Goal: Task Accomplishment & Management: Complete application form

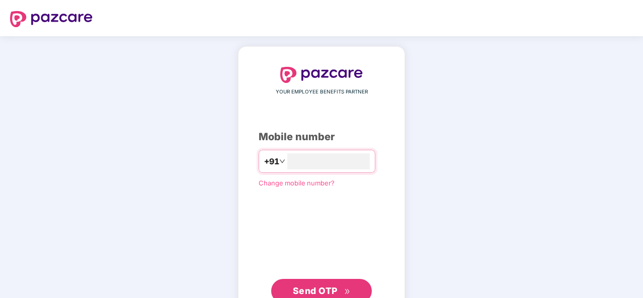
type input "**********"
click at [314, 291] on span "Send OTP" at bounding box center [315, 290] width 45 height 11
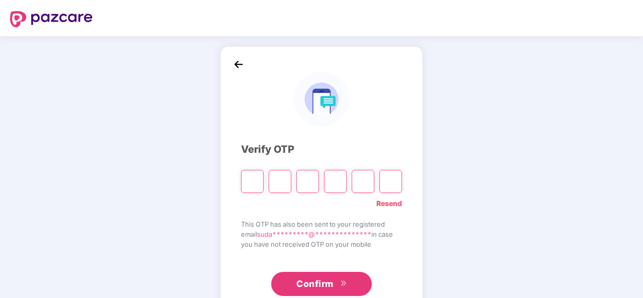
type input "*"
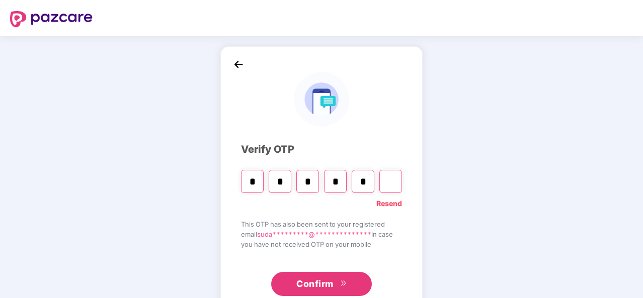
type input "*"
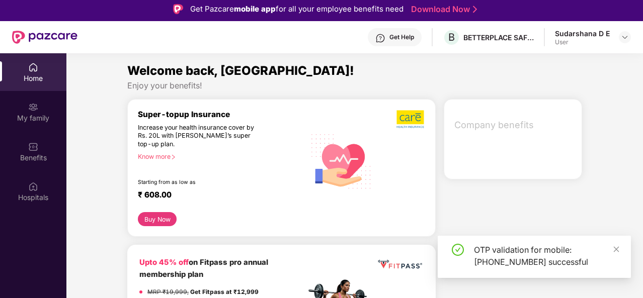
scroll to position [6, 0]
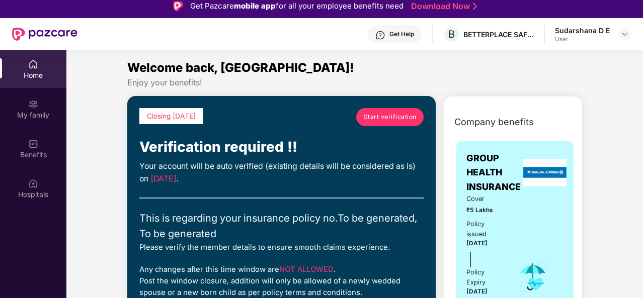
click at [387, 121] on link "Start verification" at bounding box center [389, 117] width 67 height 18
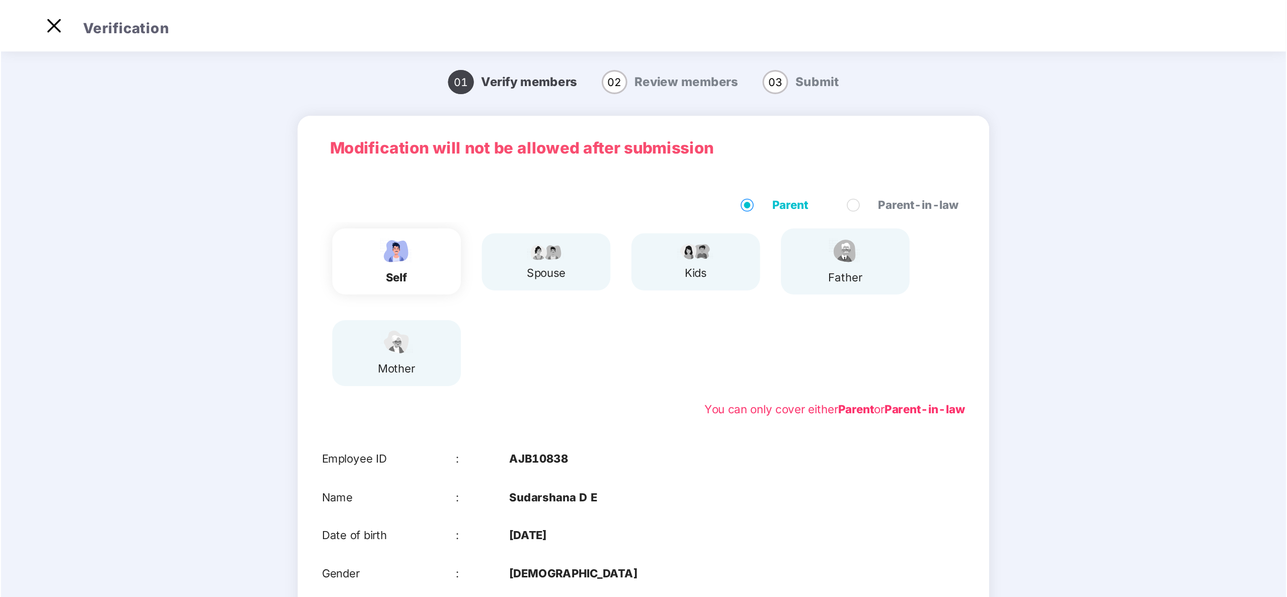
scroll to position [24, 0]
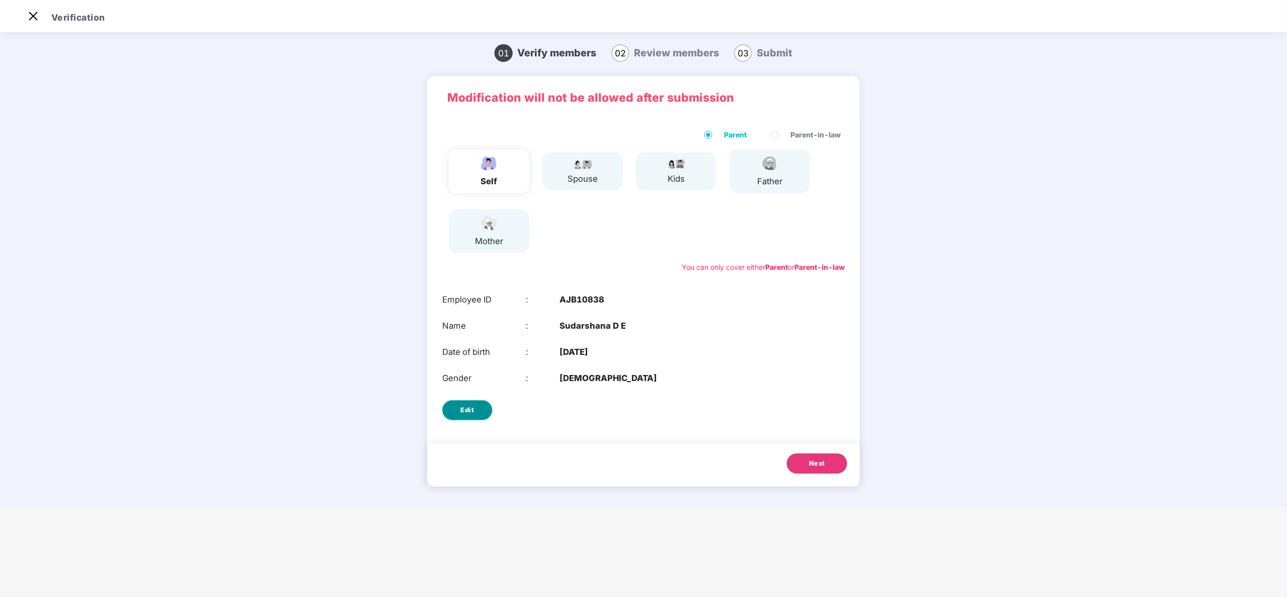
click at [468, 298] on span "Edit" at bounding box center [468, 410] width 14 height 10
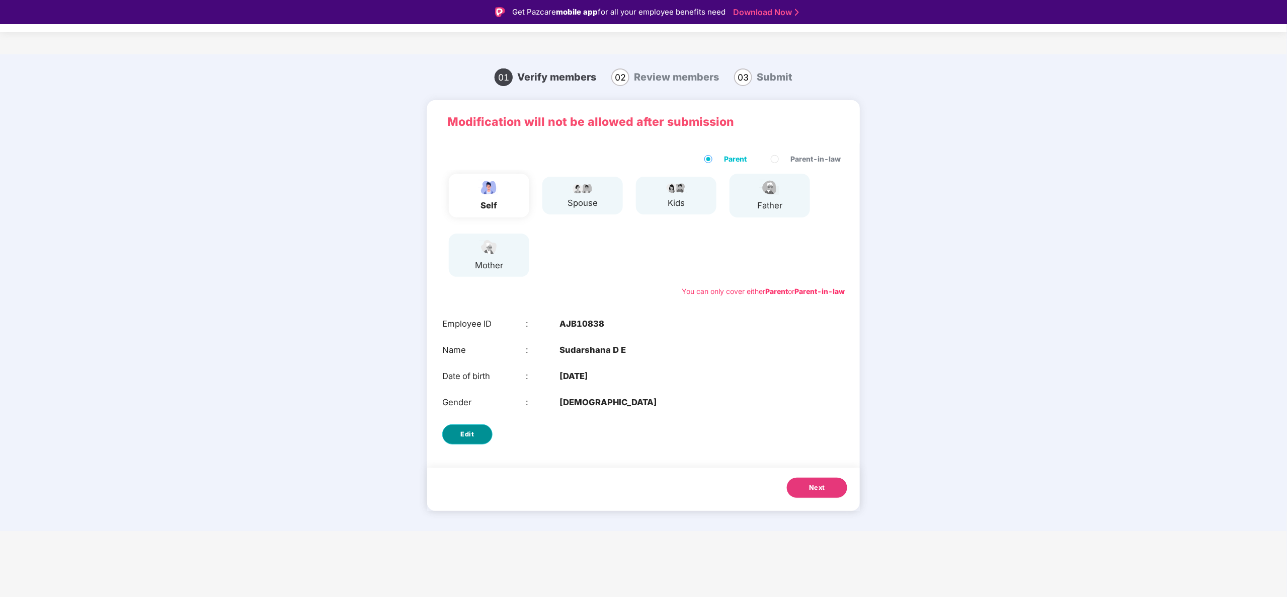
select select "****"
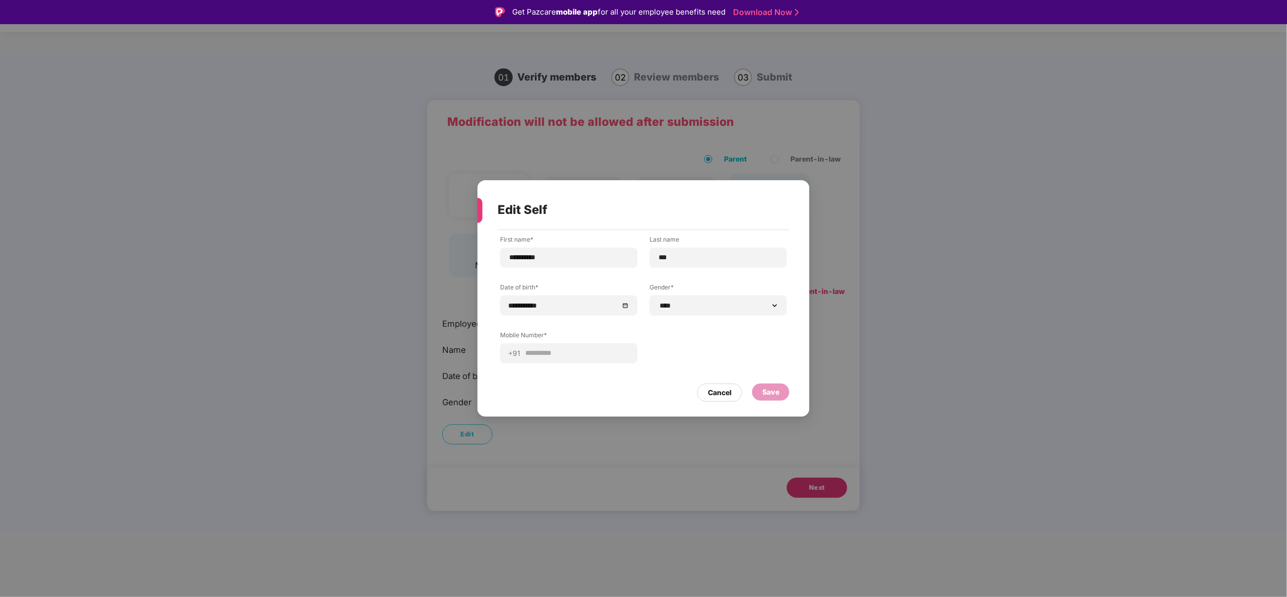
click at [642, 298] on div "**********" at bounding box center [643, 298] width 1287 height 597
click at [642, 298] on div "Cancel" at bounding box center [720, 392] width 24 height 11
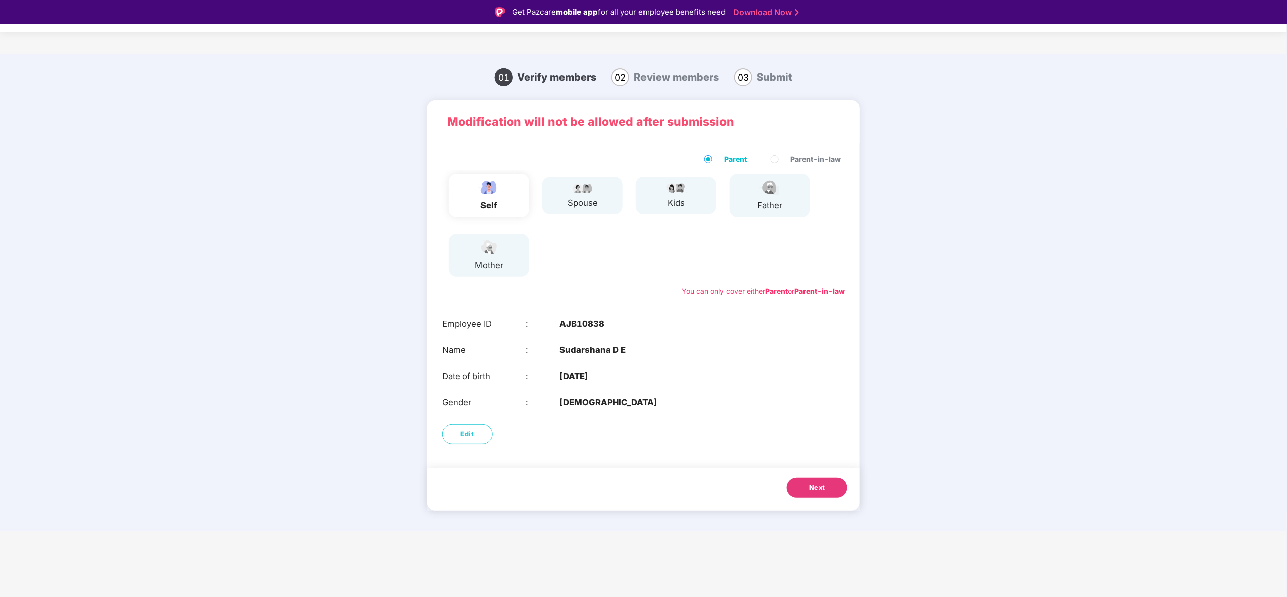
click at [642, 298] on span "Next" at bounding box center [817, 487] width 16 height 10
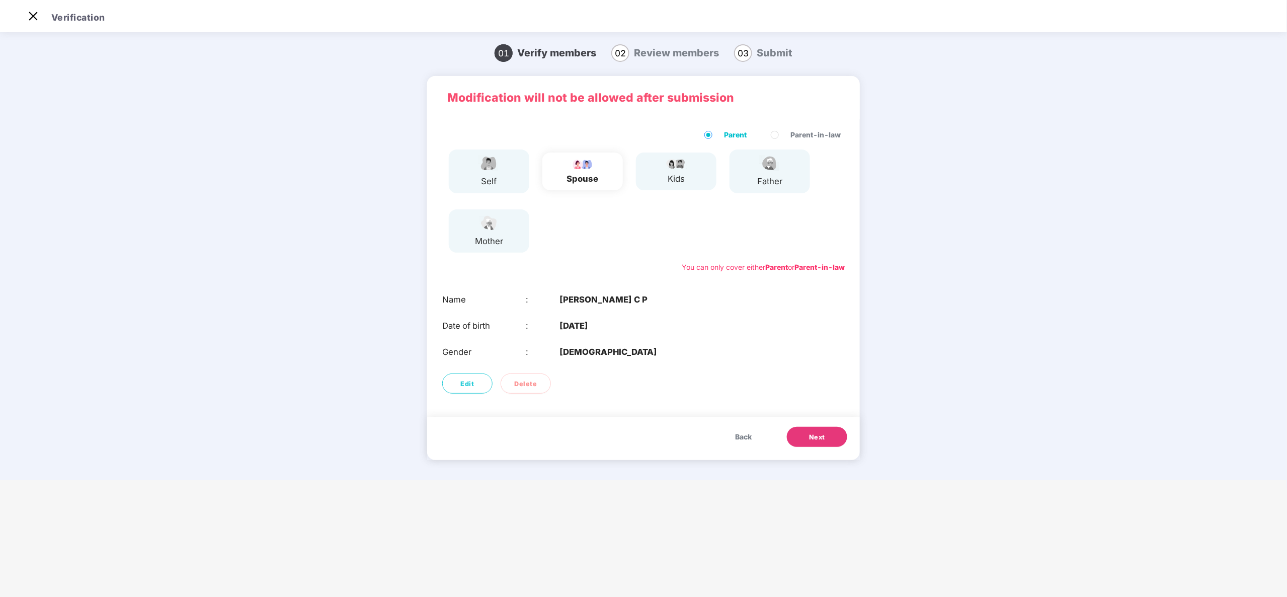
click at [642, 298] on button "Next" at bounding box center [817, 437] width 60 height 20
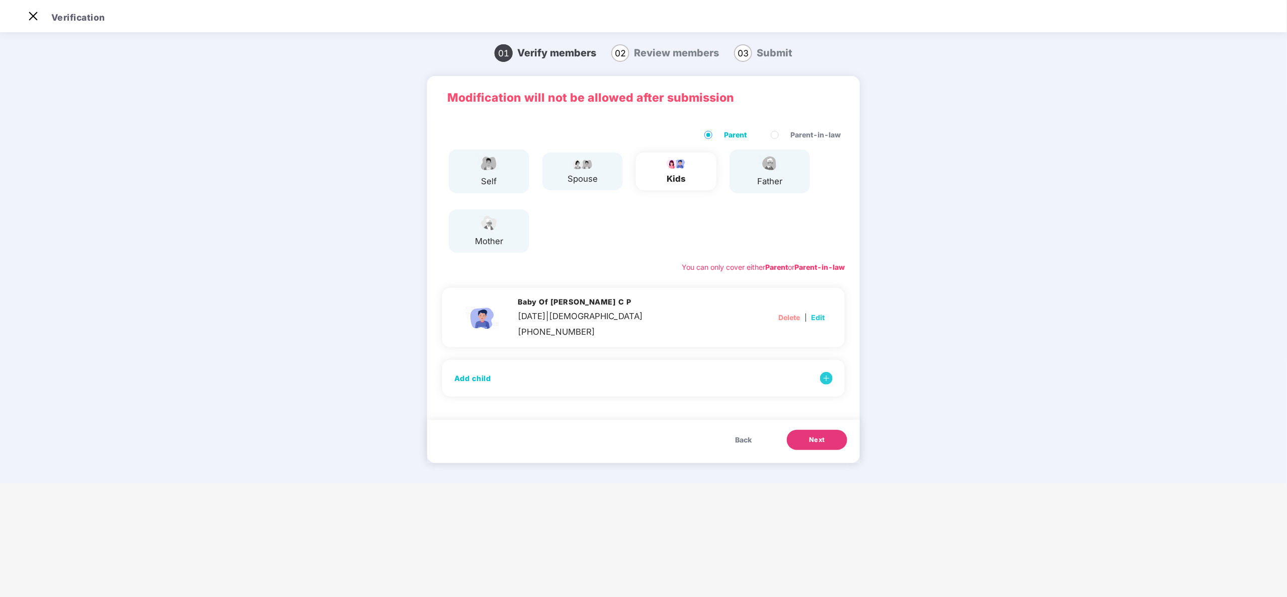
click at [642, 298] on span "Next" at bounding box center [817, 440] width 16 height 10
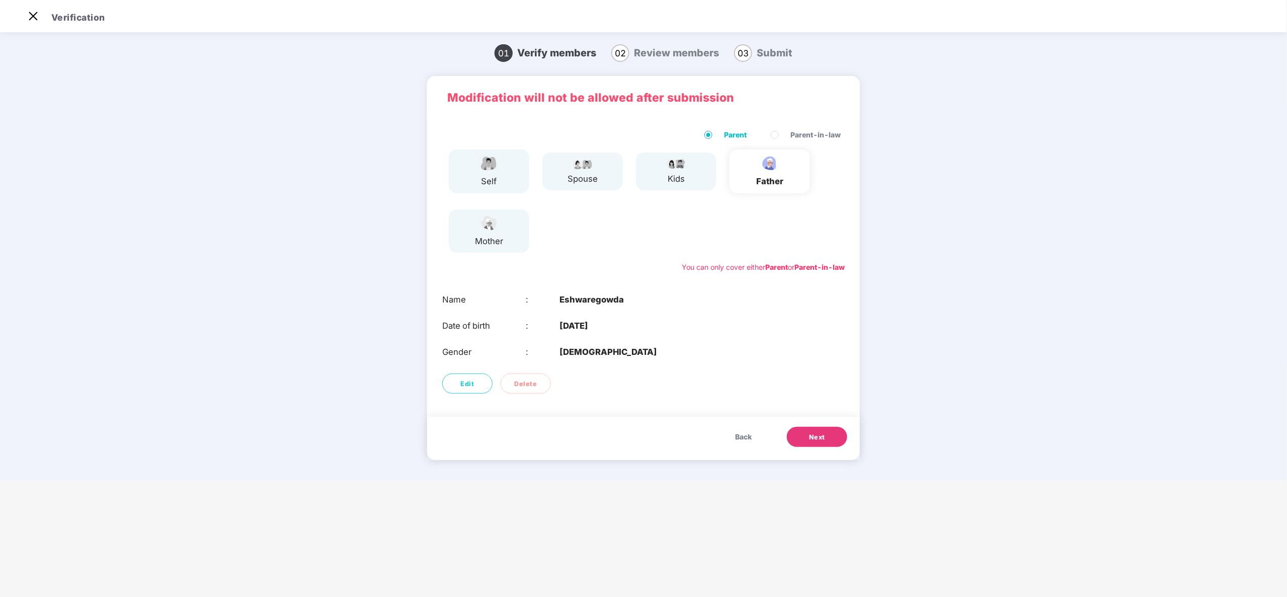
click at [642, 298] on span "Next" at bounding box center [817, 437] width 16 height 10
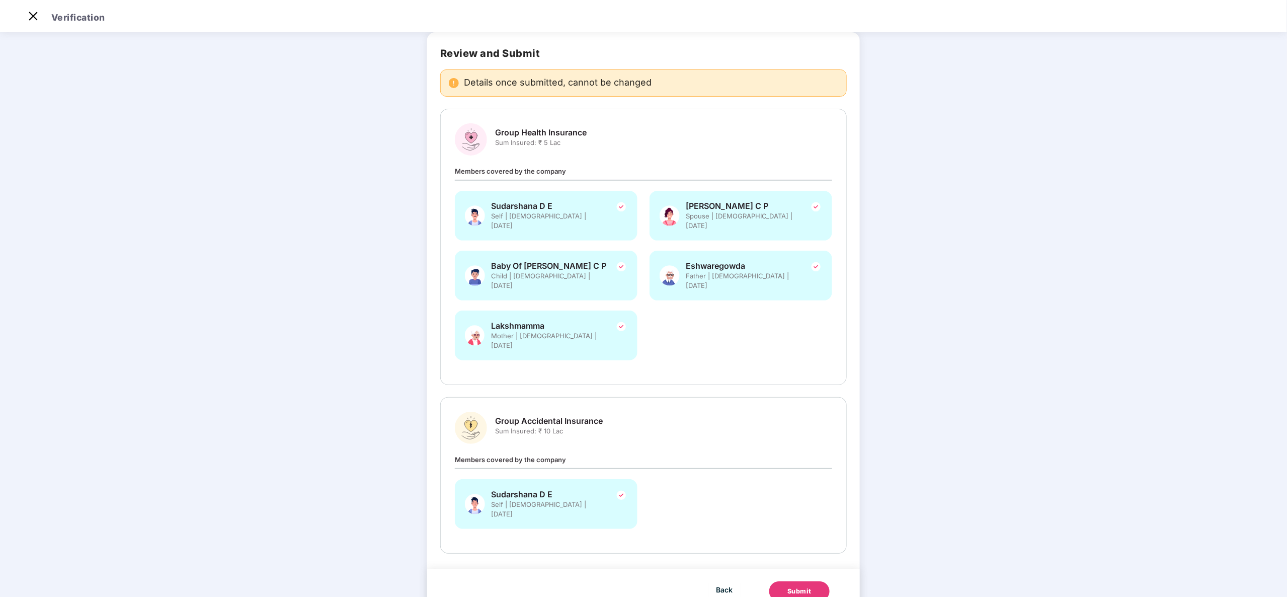
click at [642, 298] on div "Submit" at bounding box center [799, 591] width 24 height 10
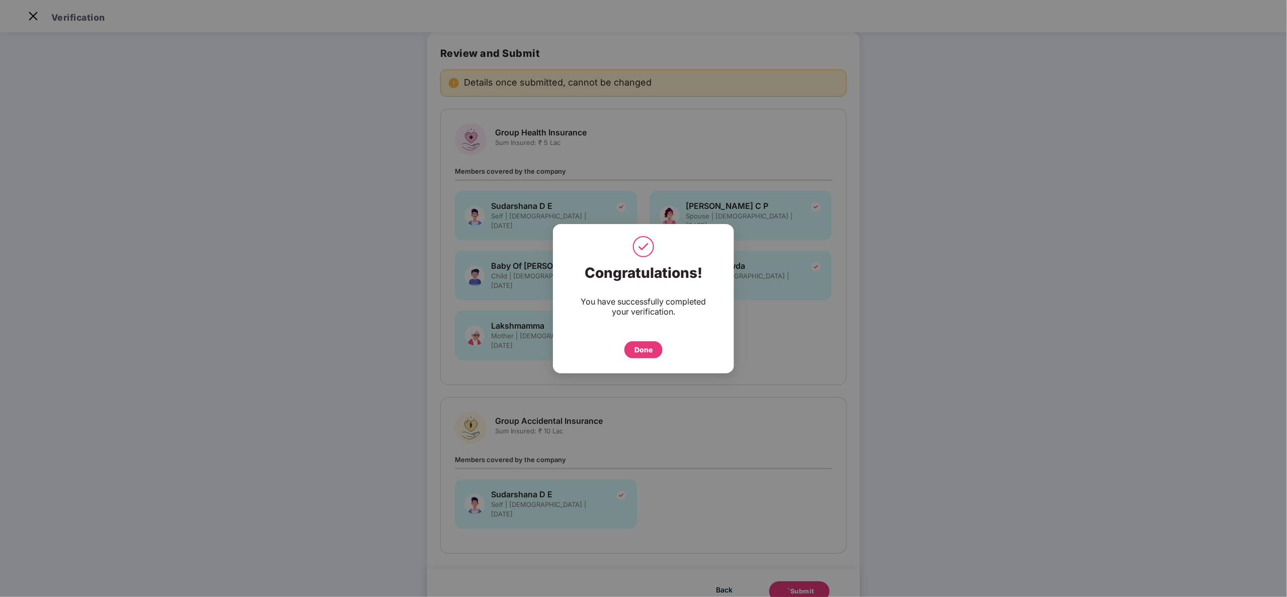
click at [642, 298] on div "Done" at bounding box center [643, 349] width 18 height 11
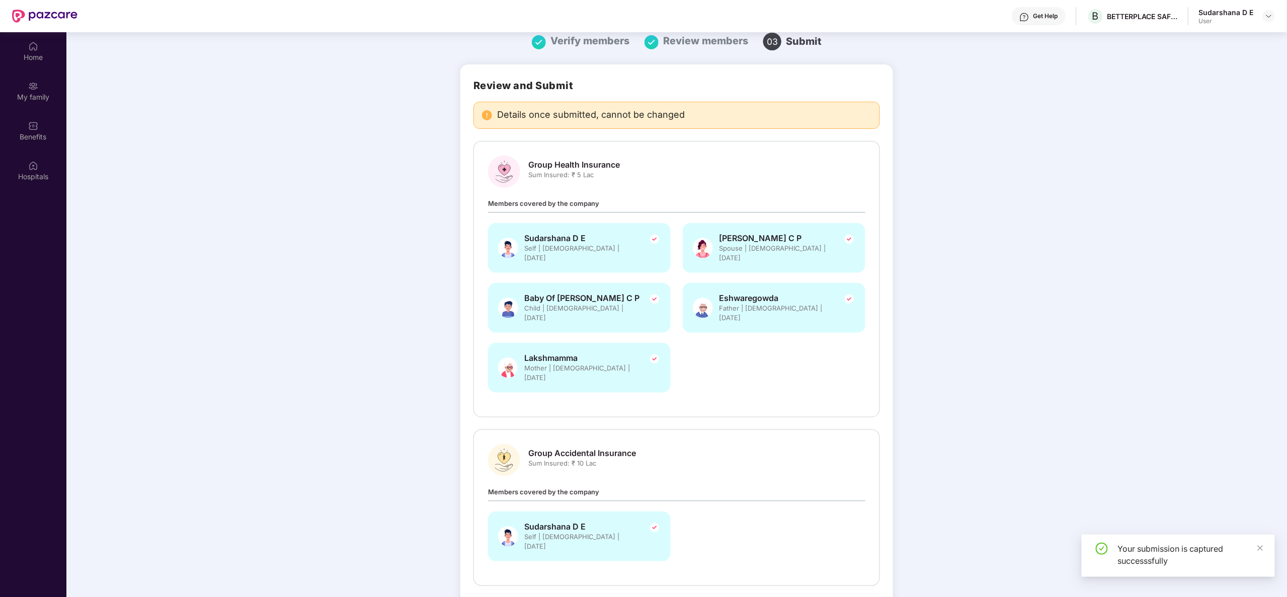
scroll to position [56, 0]
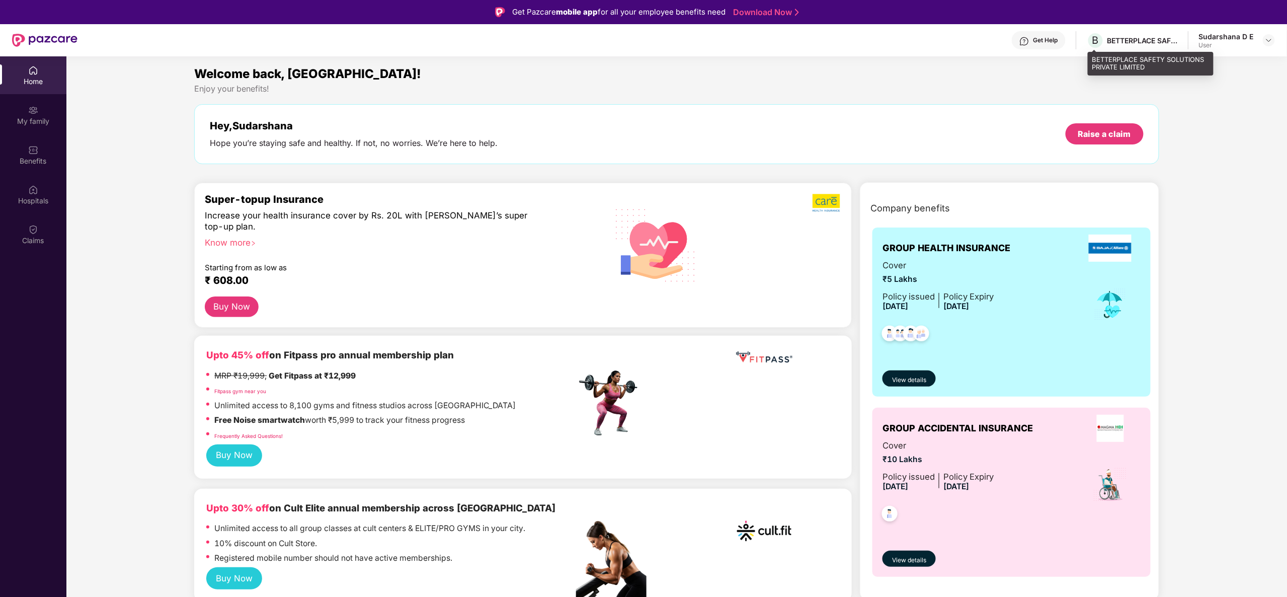
click at [1135, 41] on div "BETTERPLACE SAFETY SOLUTIONS PRIVATE LIMITED" at bounding box center [1142, 41] width 70 height 10
click at [31, 160] on div "Benefits" at bounding box center [33, 161] width 66 height 10
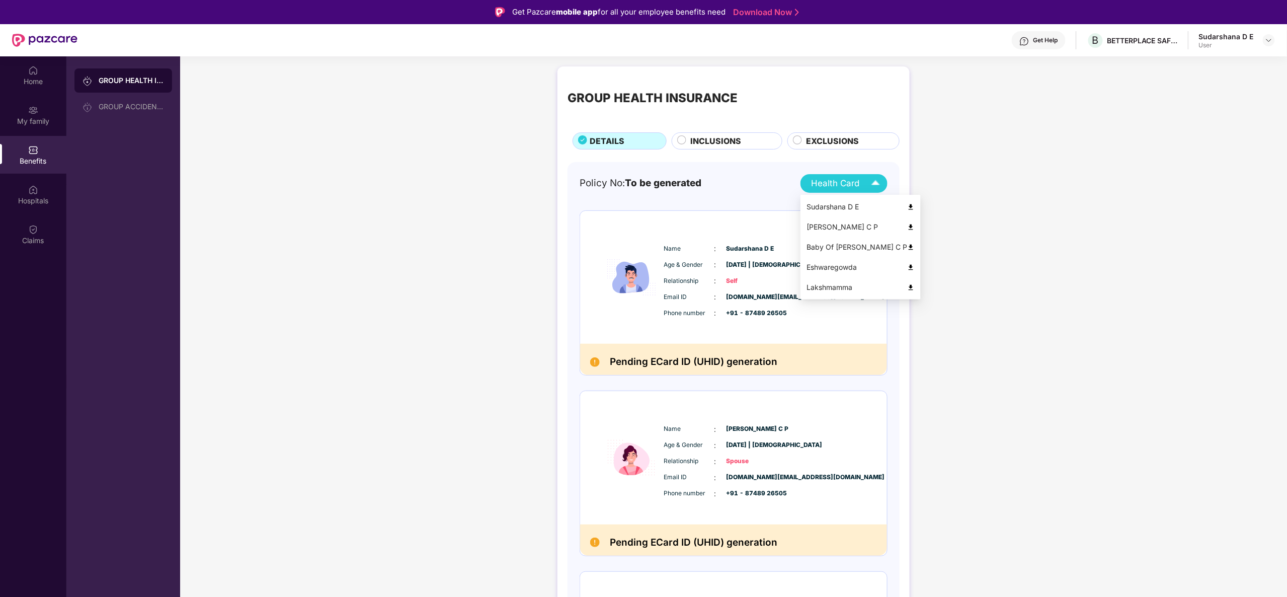
click at [873, 183] on img at bounding box center [876, 184] width 18 height 18
click at [907, 226] on img at bounding box center [911, 227] width 8 height 8
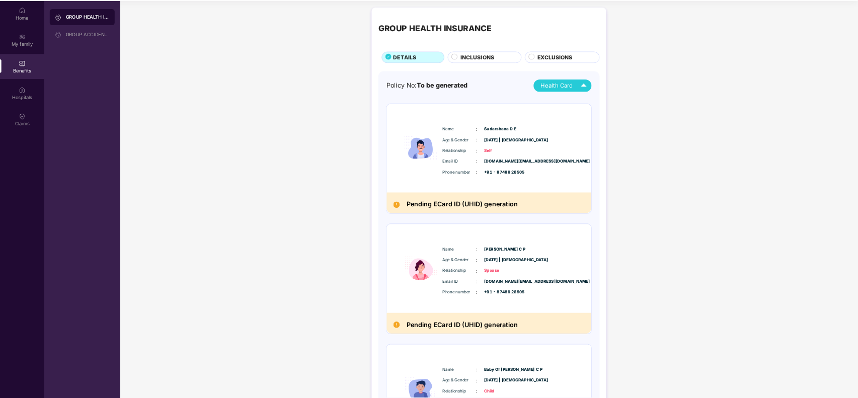
scroll to position [56, 0]
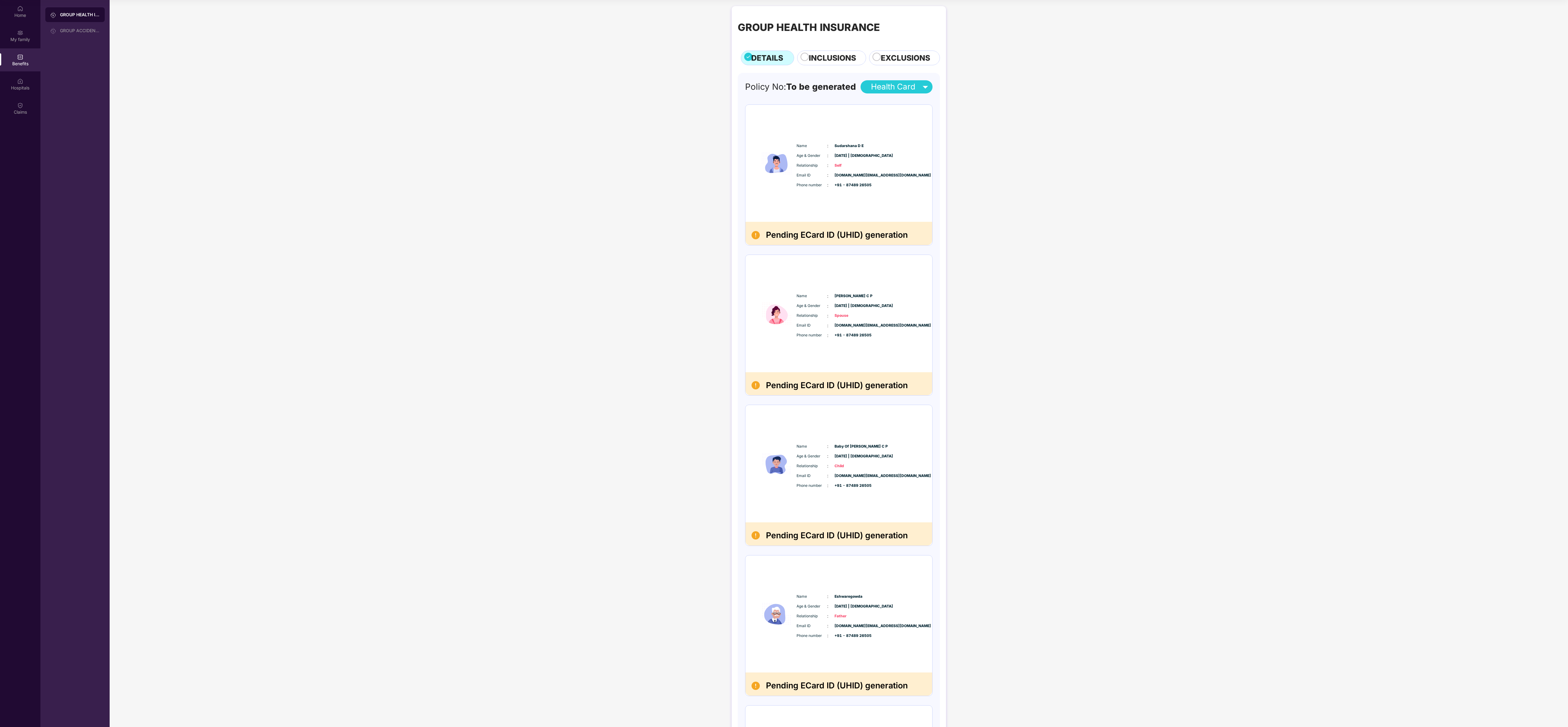
click at [783, 56] on span "INCLUSIONS" at bounding box center [832, 58] width 47 height 12
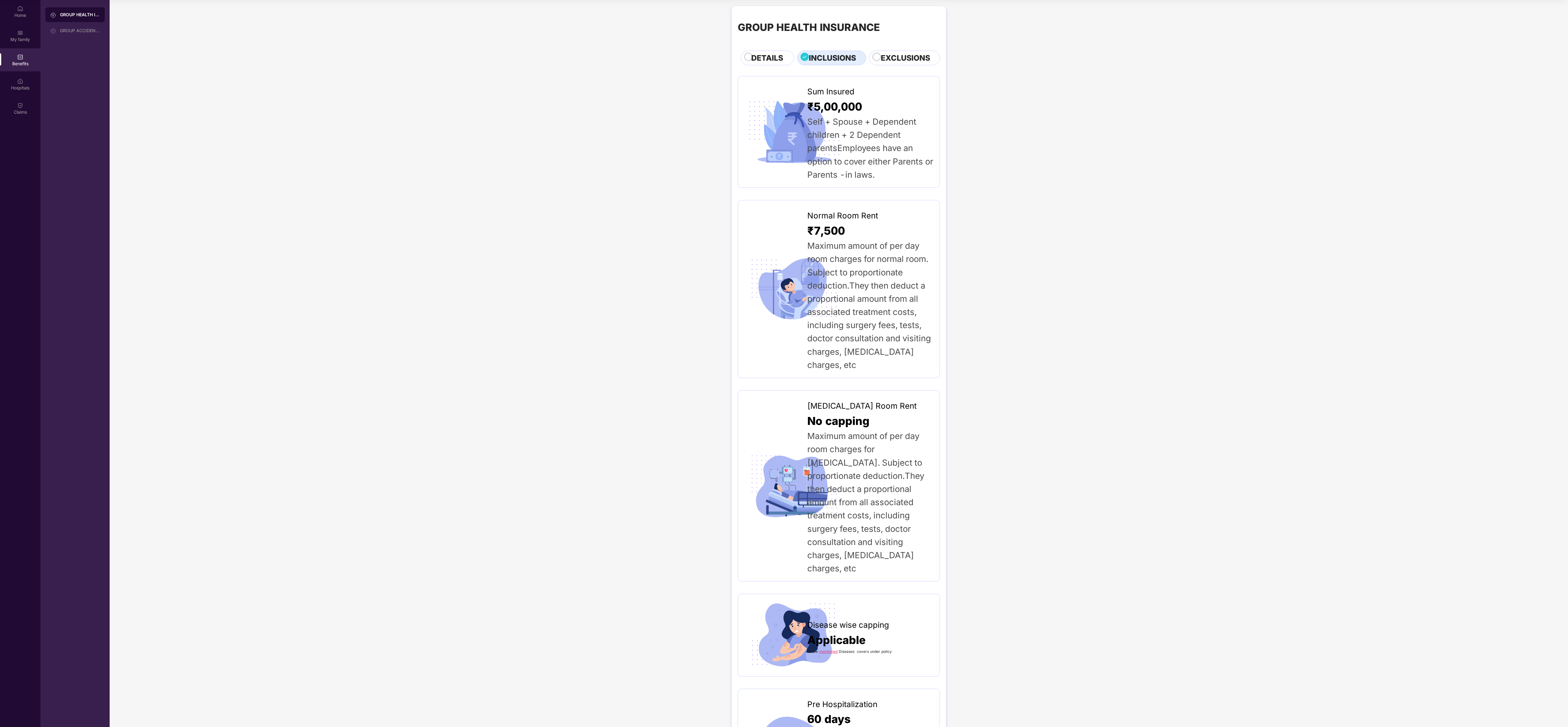
click at [783, 53] on span "EXCLUSIONS" at bounding box center [905, 58] width 49 height 12
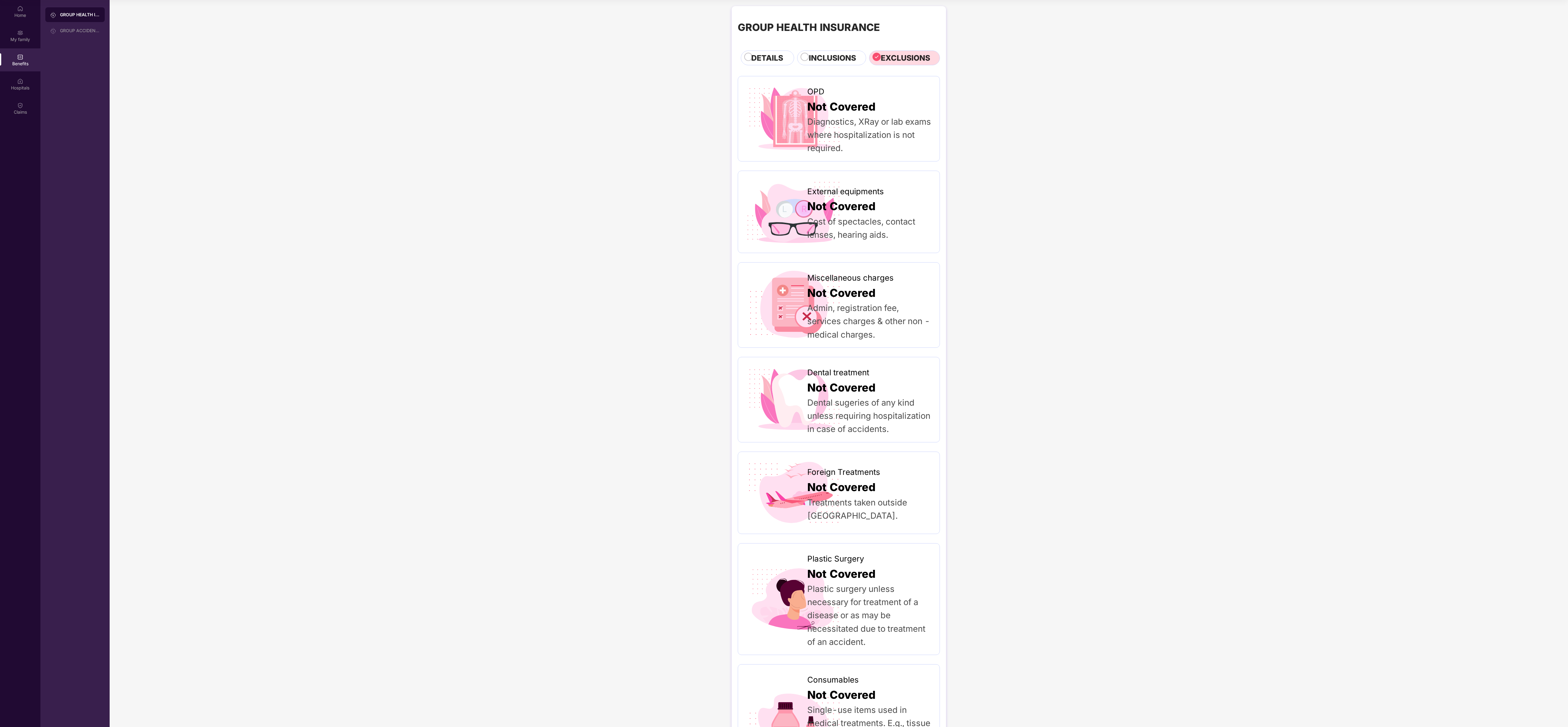
click at [768, 59] on span "DETAILS" at bounding box center [767, 58] width 32 height 12
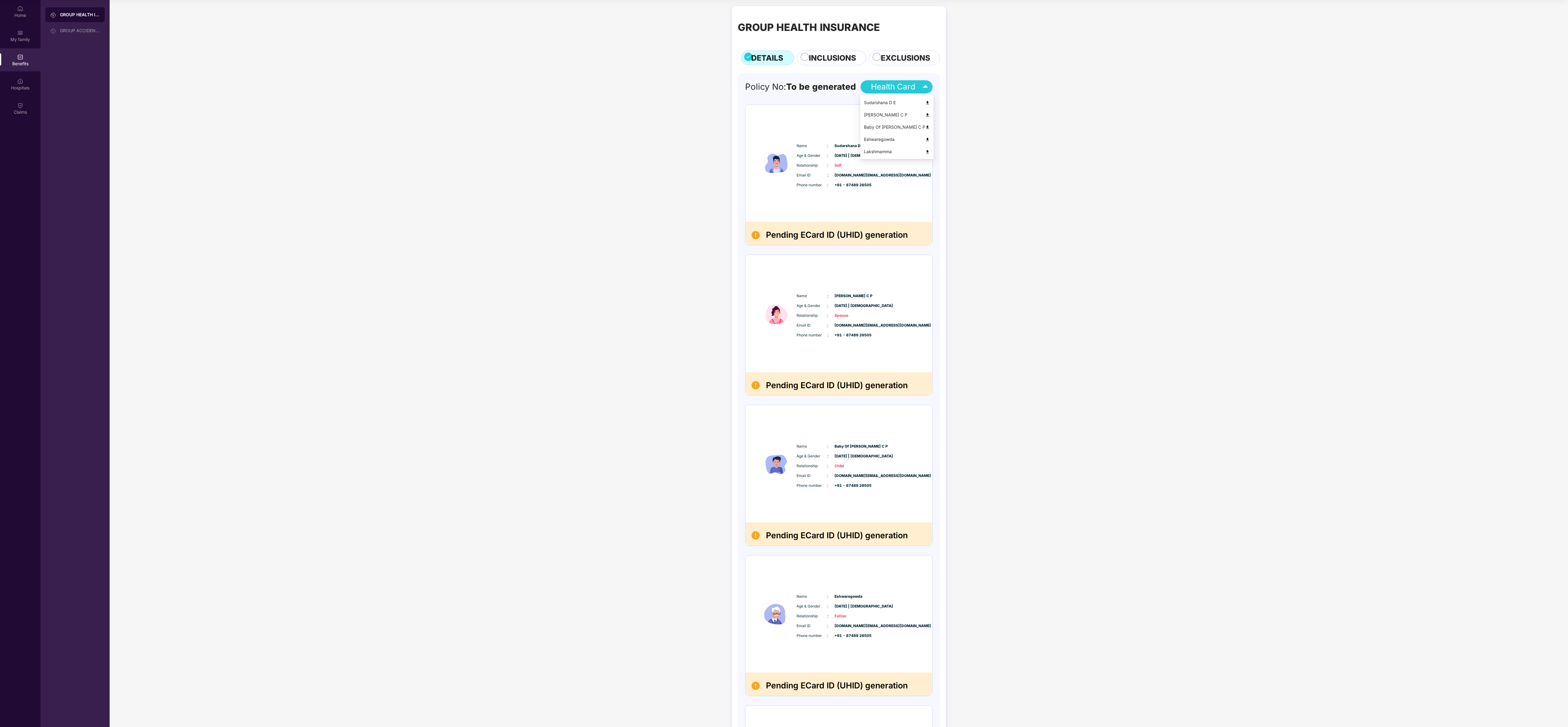
click at [783, 102] on img at bounding box center [928, 103] width 5 height 5
click at [783, 116] on img at bounding box center [928, 115] width 5 height 5
click at [783, 99] on div "Sudarshana D E" at bounding box center [897, 102] width 66 height 7
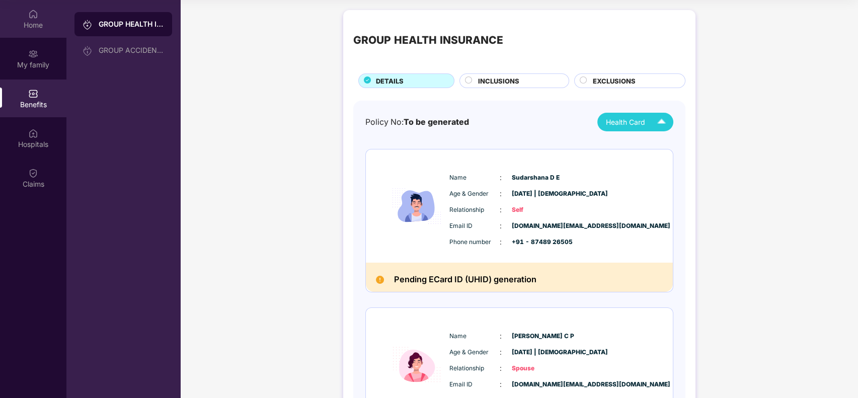
click at [37, 20] on div "Home" at bounding box center [33, 25] width 66 height 10
